Goal: Task Accomplishment & Management: Complete application form

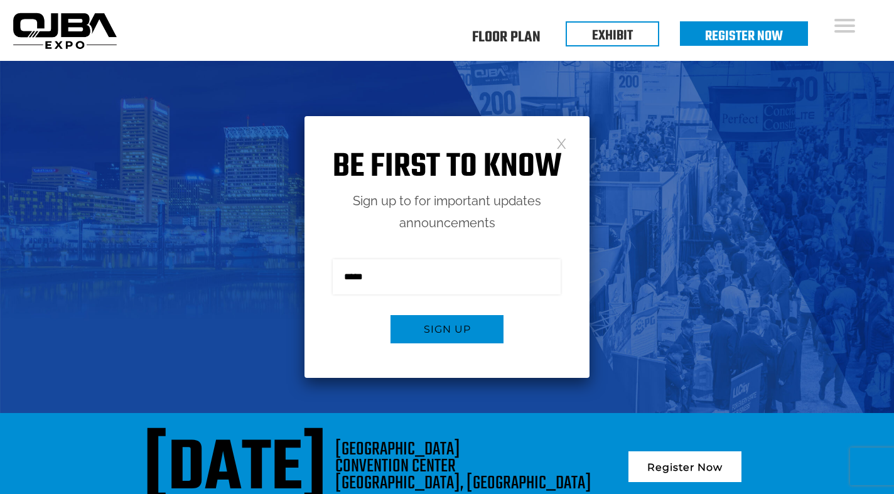
click at [557, 139] on link at bounding box center [561, 143] width 11 height 11
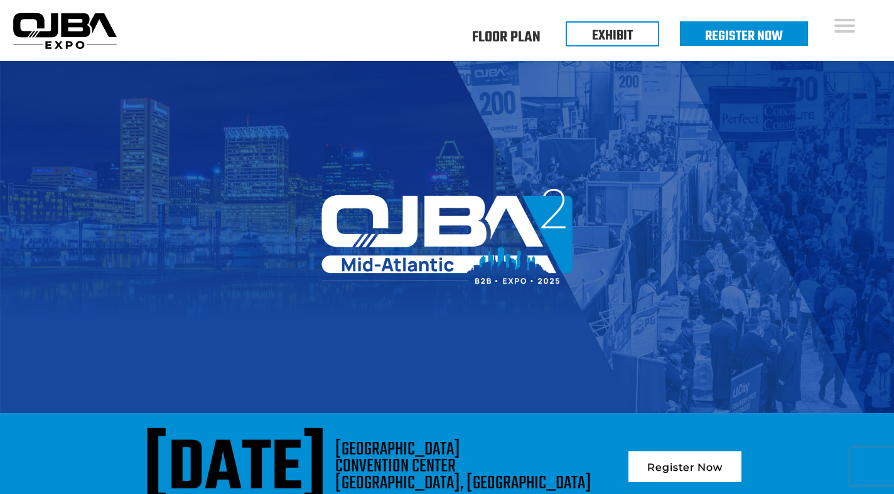
click at [533, 273] on img at bounding box center [447, 237] width 894 height 353
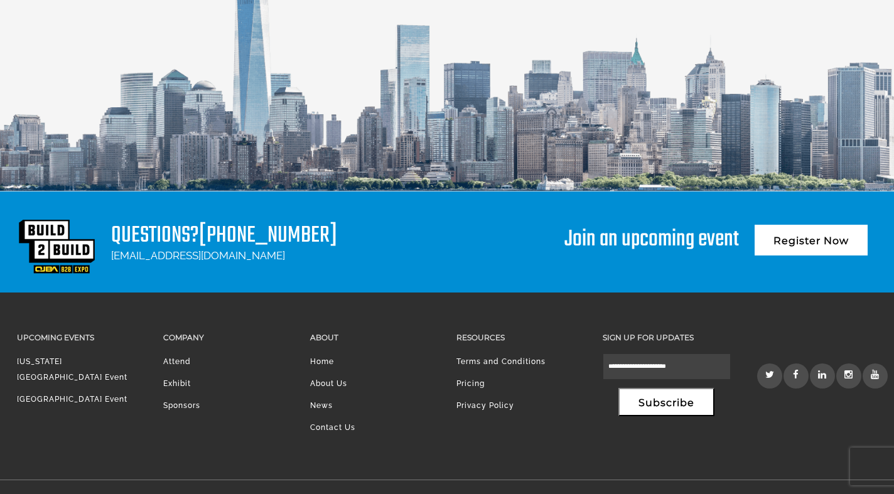
scroll to position [1691, 0]
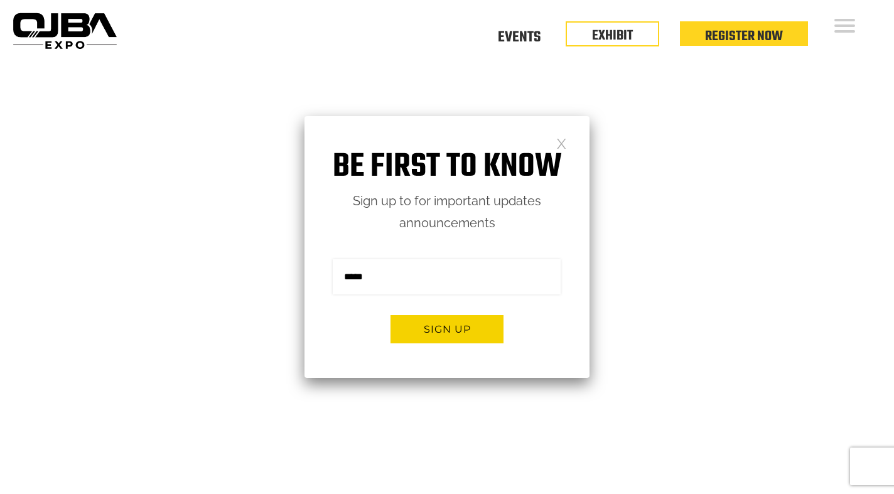
click at [567, 139] on div "Be first to know Sign up to for important updates announcements Sign me up for …" at bounding box center [447, 247] width 285 height 262
click at [560, 148] on link at bounding box center [561, 143] width 11 height 11
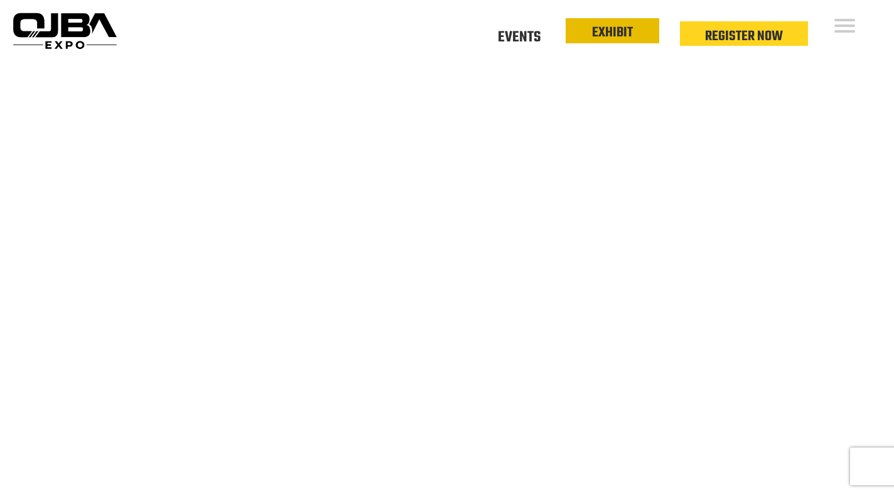
click at [595, 27] on link "EXHIBIT" at bounding box center [612, 32] width 41 height 21
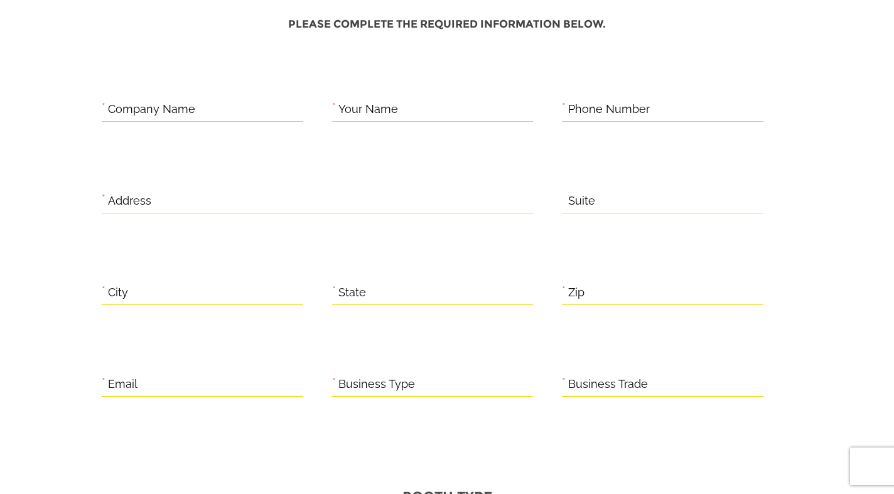
scroll to position [430, 0]
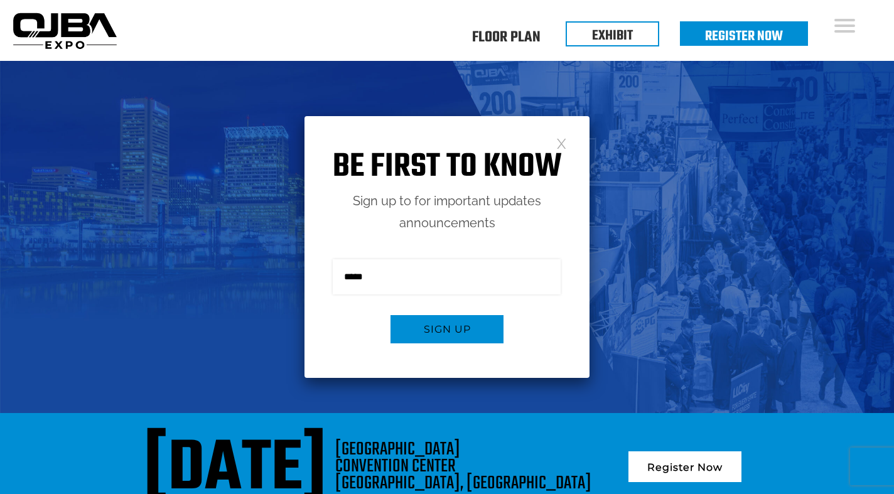
click at [556, 141] on div "Be first to know Sign up to for important updates announcements Sign me up for …" at bounding box center [447, 247] width 285 height 262
click at [570, 139] on div "Be first to know Sign up to for important updates announcements Sign me up for …" at bounding box center [447, 247] width 285 height 262
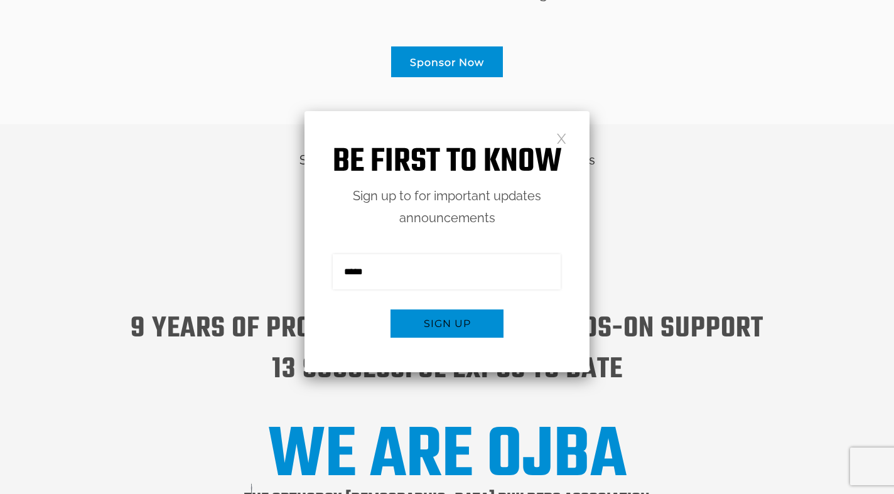
scroll to position [1082, 0]
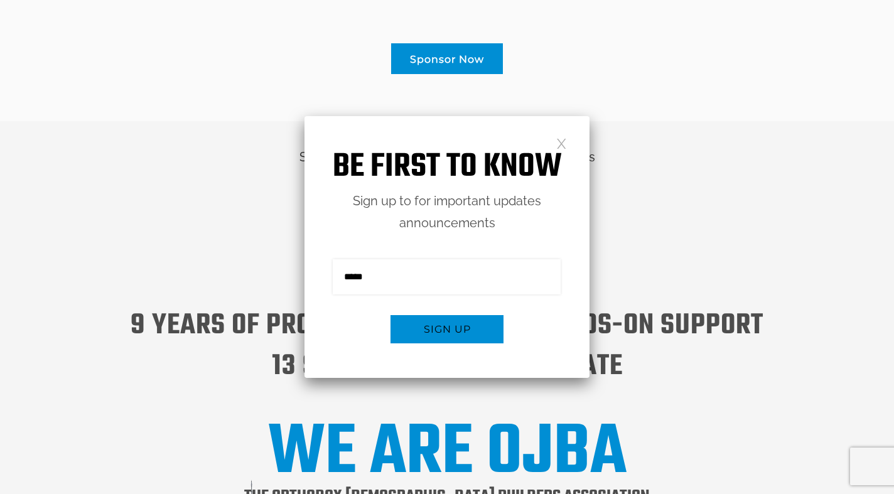
click at [560, 138] on link at bounding box center [561, 143] width 11 height 11
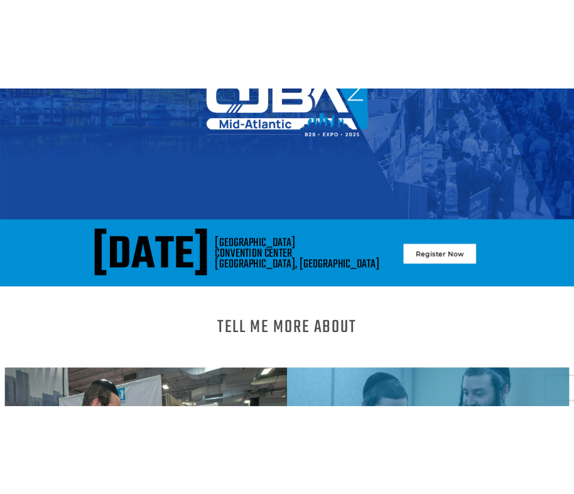
scroll to position [0, 0]
